Goal: Information Seeking & Learning: Learn about a topic

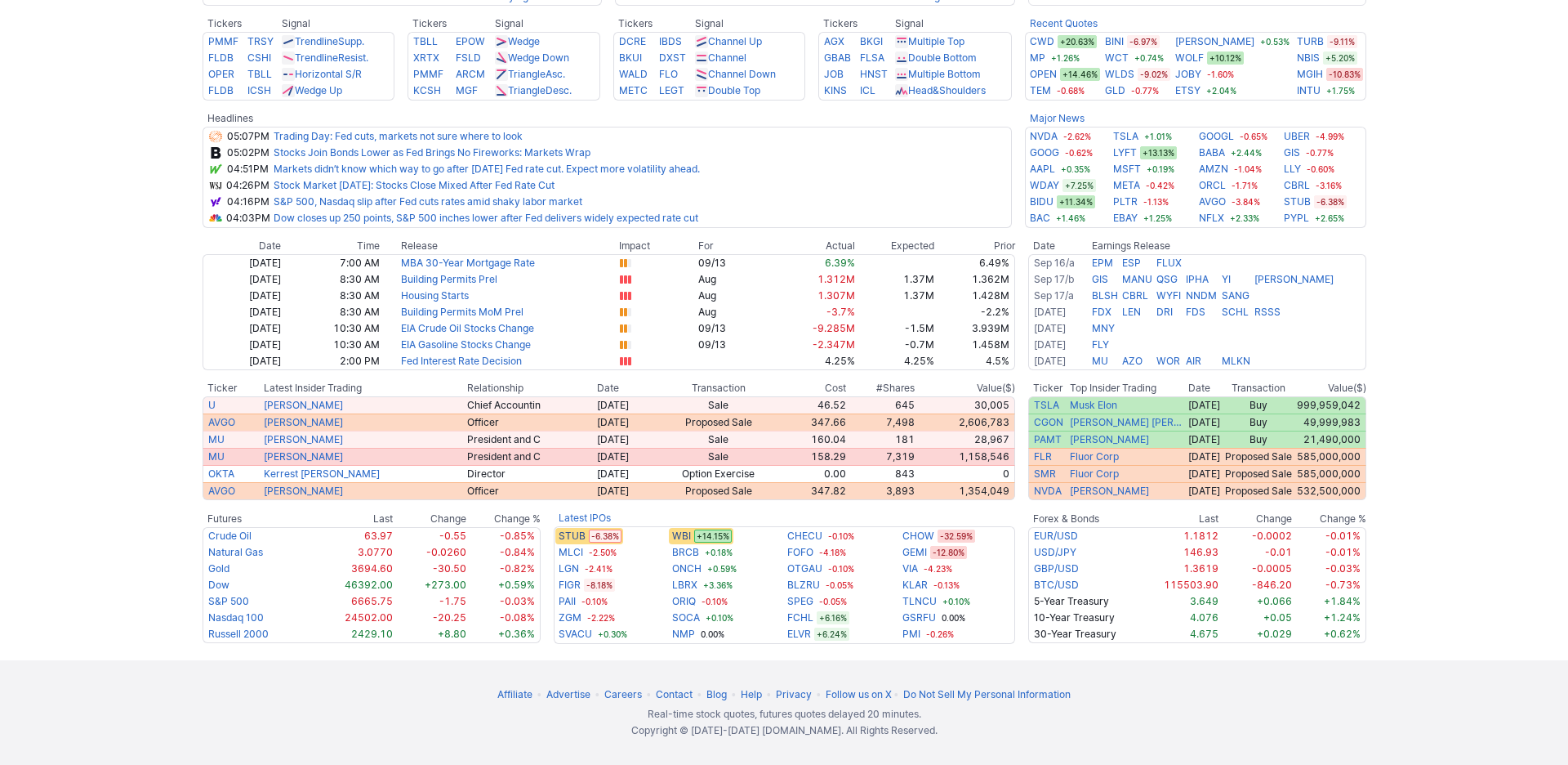
scroll to position [1055, 0]
